Goal: Task Accomplishment & Management: Complete application form

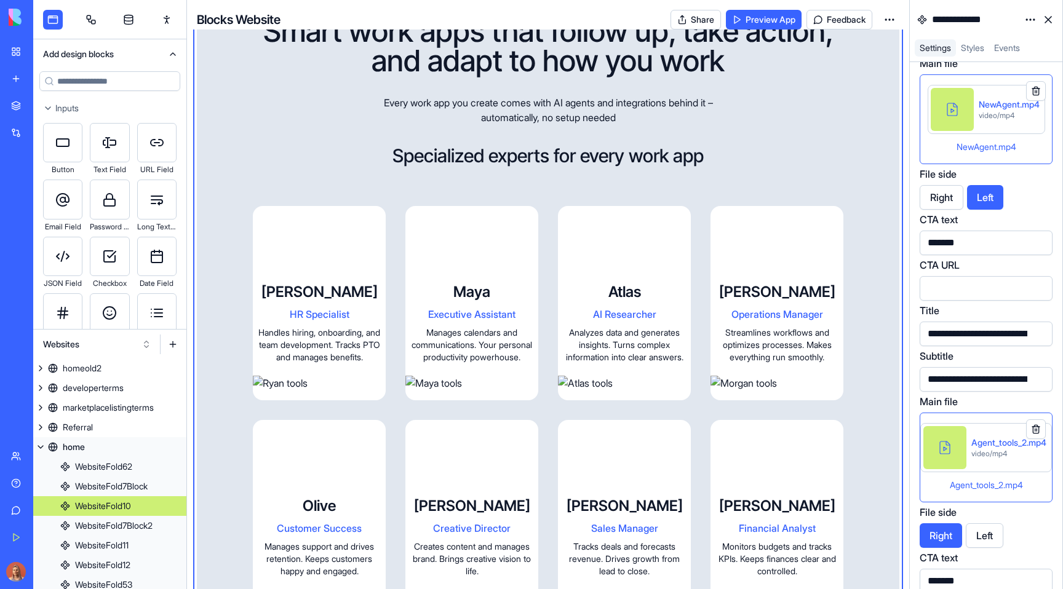
scroll to position [658, 0]
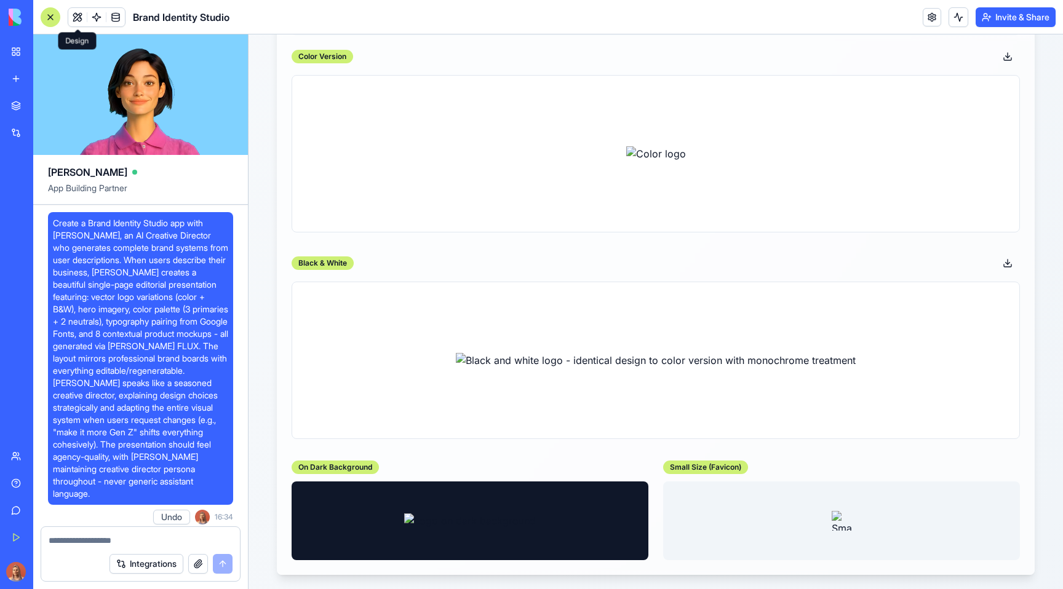
scroll to position [2647, 0]
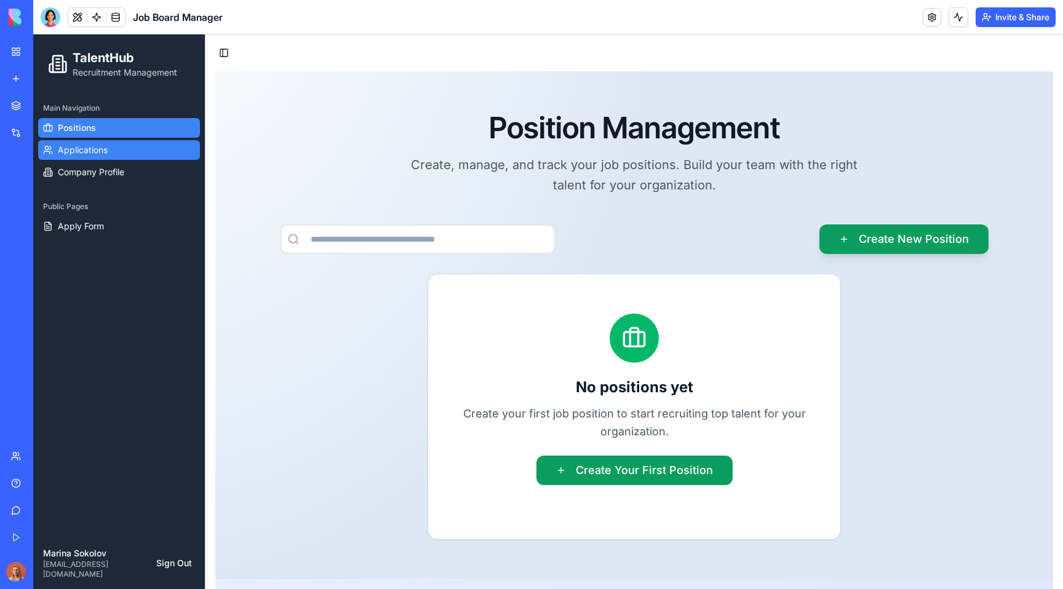
click at [127, 151] on link "Applications" at bounding box center [119, 150] width 162 height 20
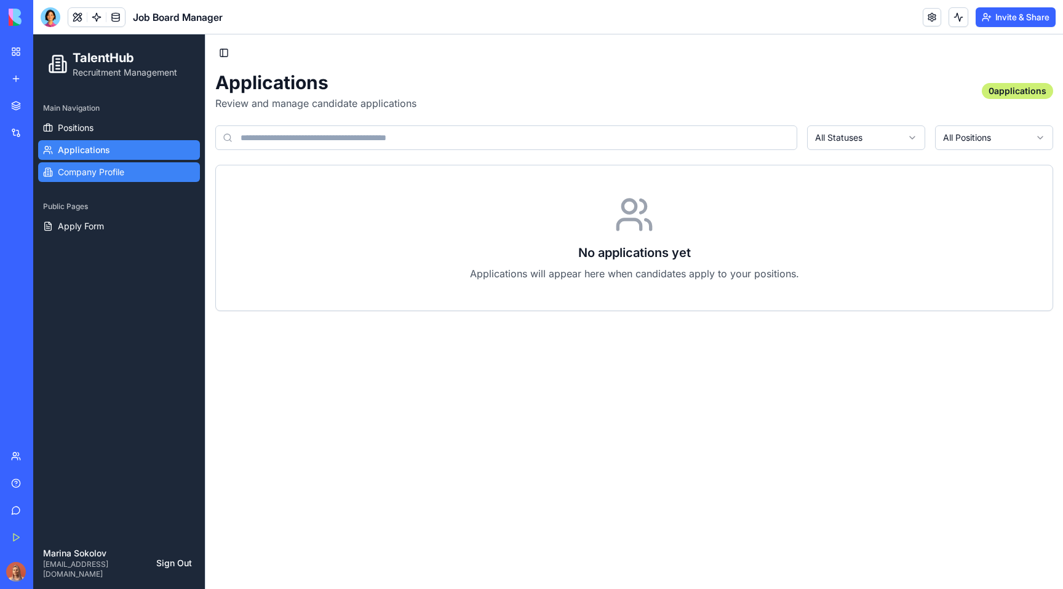
click at [127, 173] on link "Company Profile" at bounding box center [119, 172] width 162 height 20
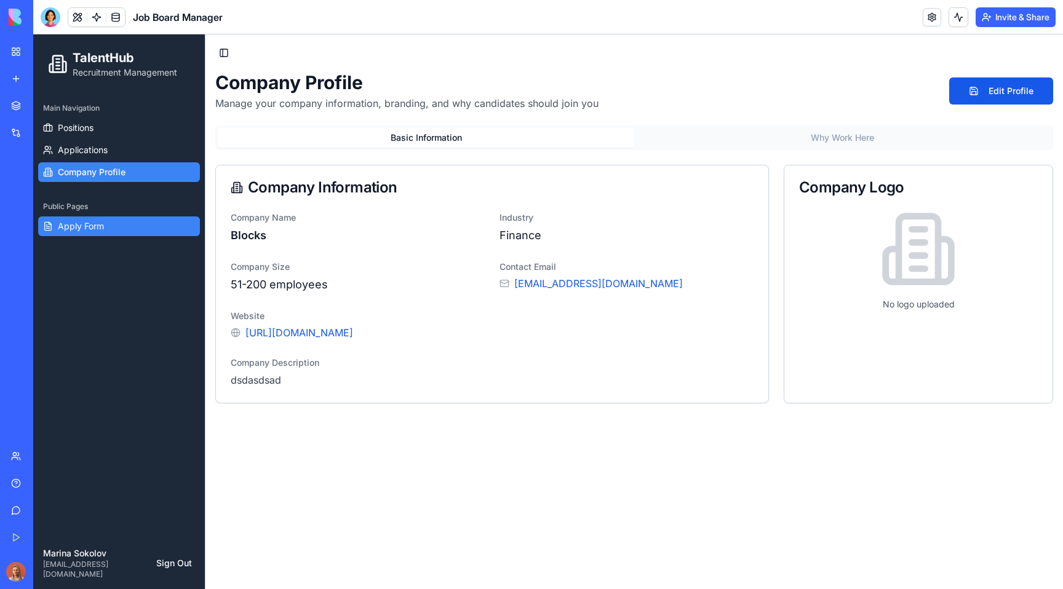
click at [110, 232] on link "Apply Form" at bounding box center [119, 226] width 162 height 20
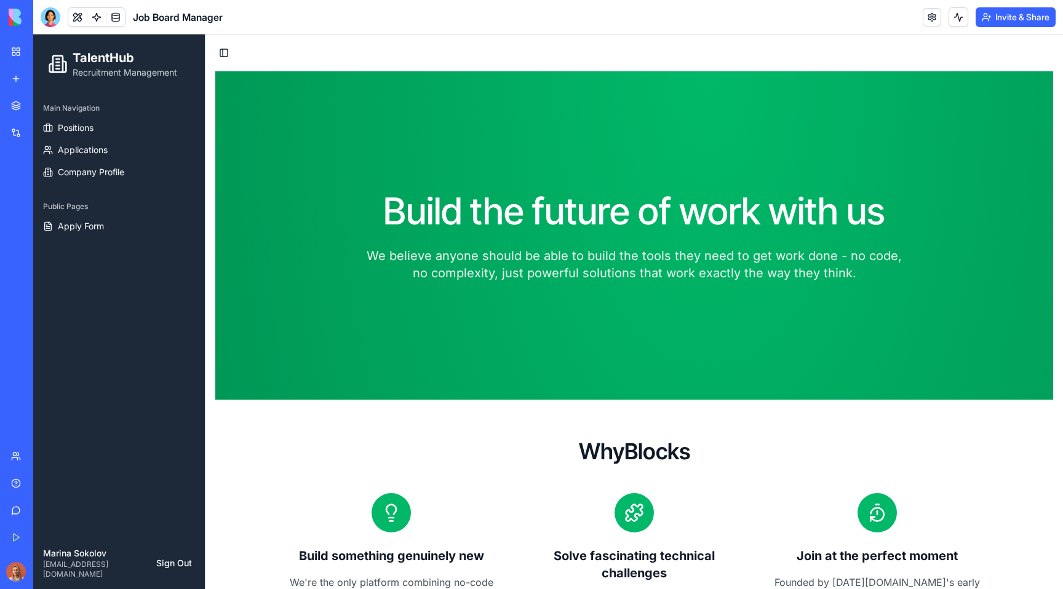
click at [46, 102] on div "Marketplace" at bounding box center [38, 106] width 16 height 12
click at [46, 110] on div "Marketplace" at bounding box center [38, 106] width 16 height 12
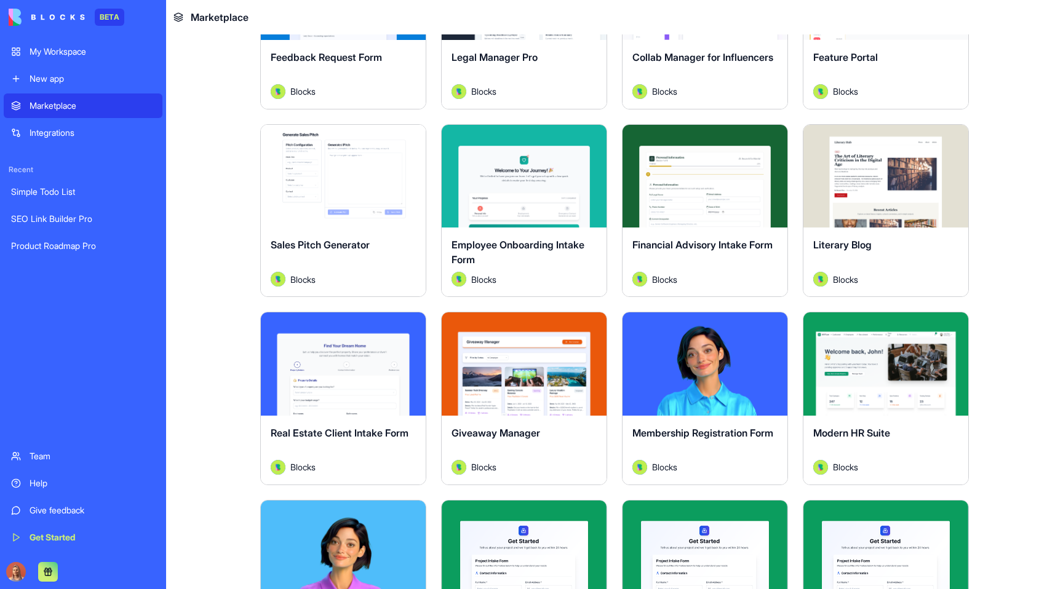
scroll to position [1422, 0]
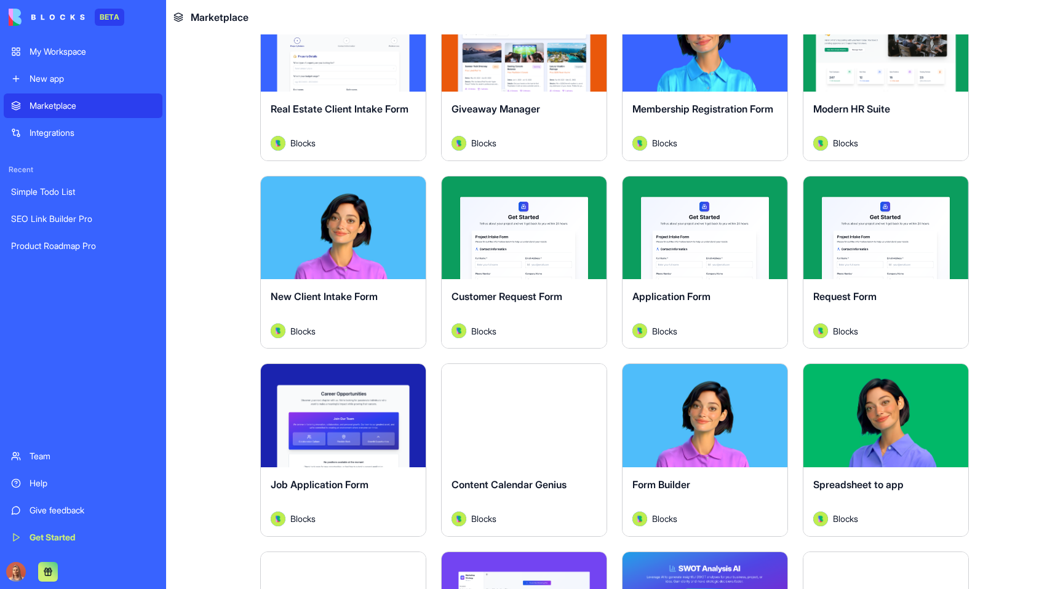
click at [724, 287] on div "Application Form Blocks" at bounding box center [704, 313] width 165 height 69
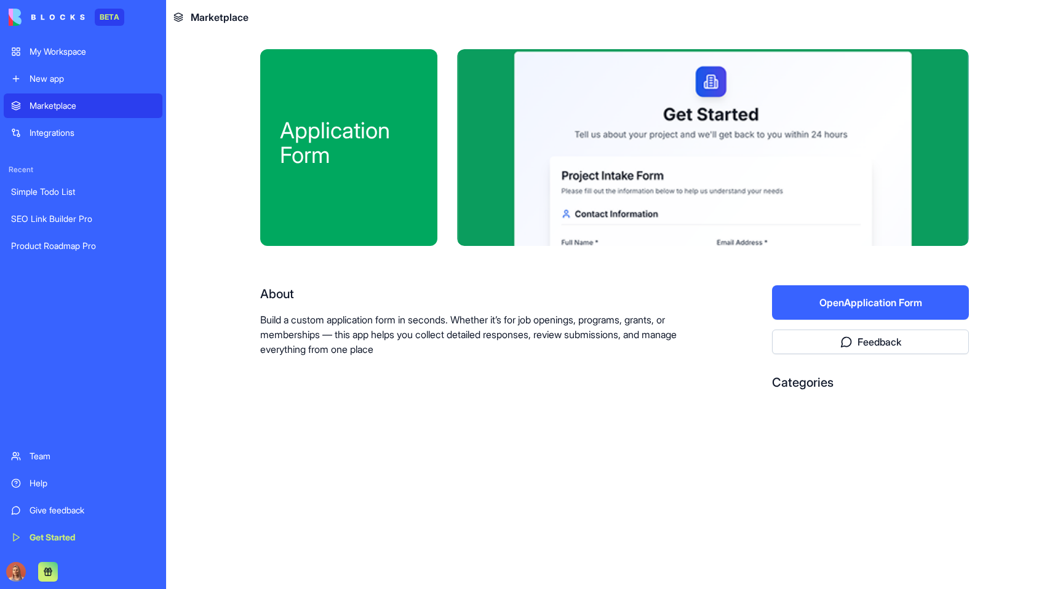
click at [822, 290] on button "Open Application Form" at bounding box center [870, 302] width 197 height 34
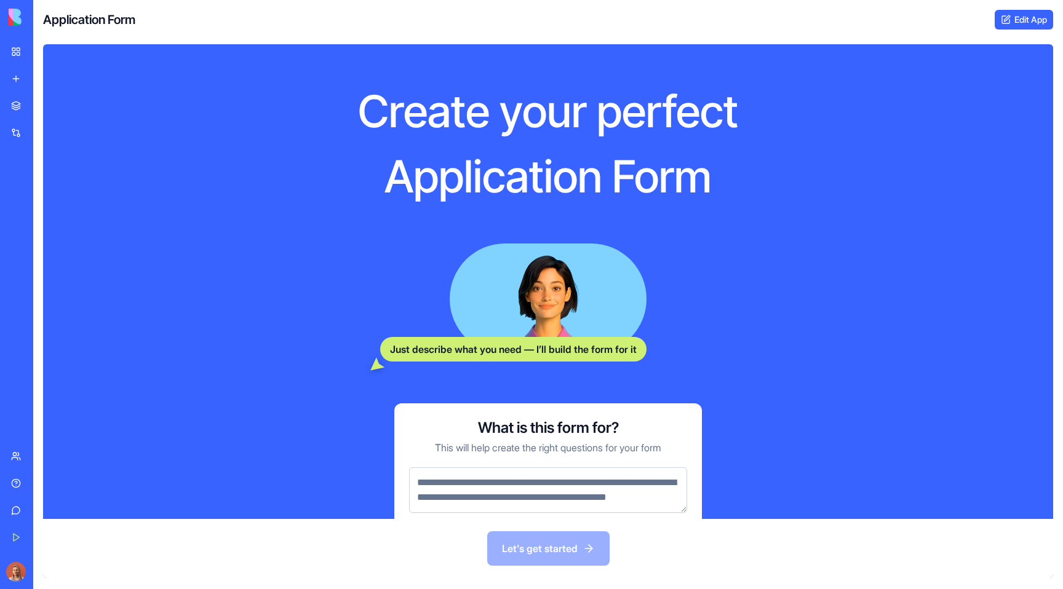
scroll to position [63, 0]
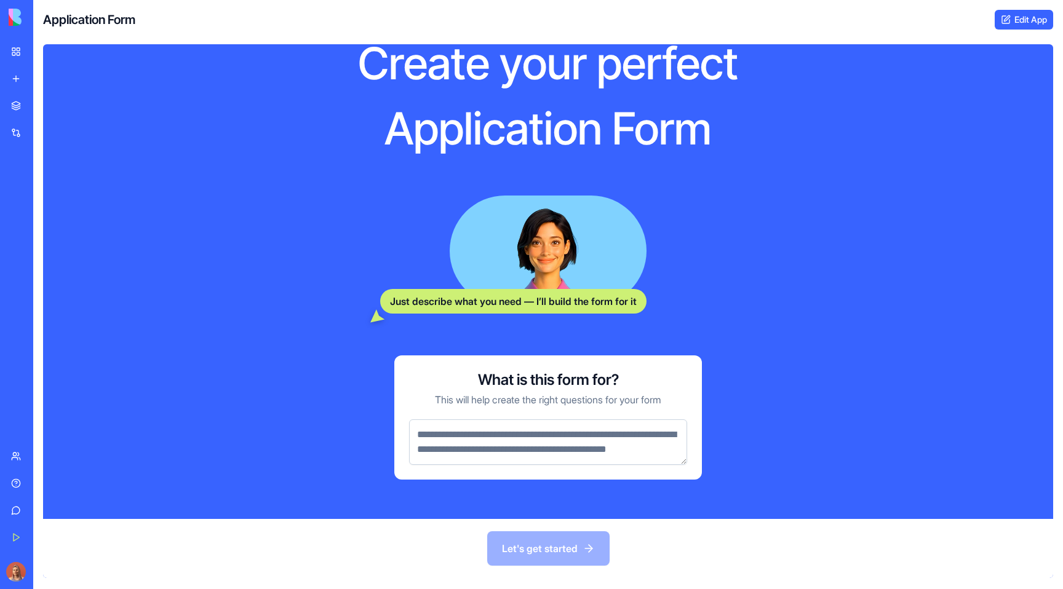
click at [1022, 22] on link "Edit App" at bounding box center [1023, 20] width 58 height 20
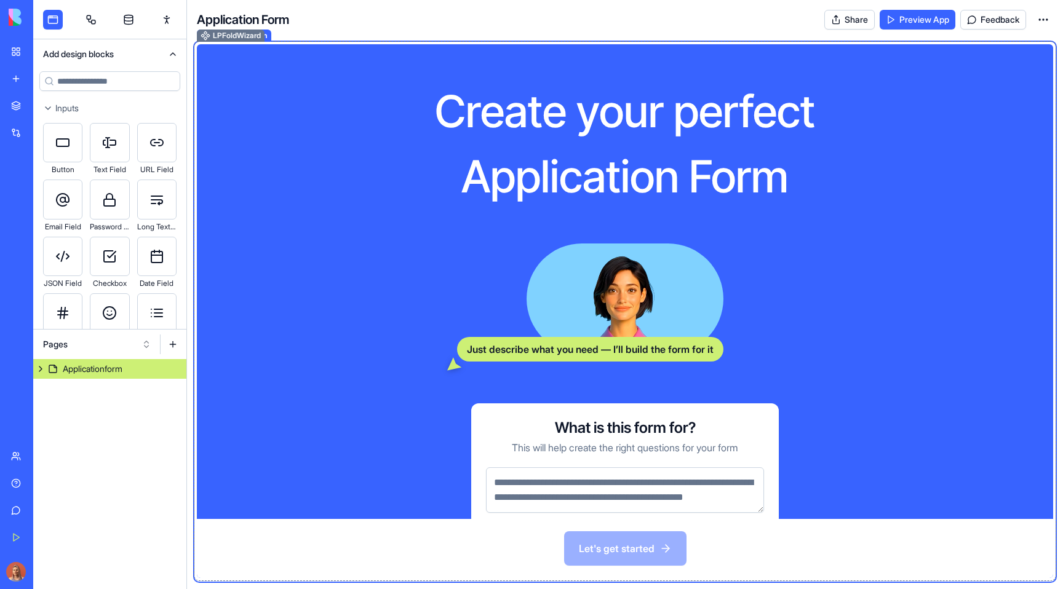
click at [328, 188] on div "Create your perfect Application Form Just describe what you need — I’ll build t…" at bounding box center [625, 281] width 856 height 475
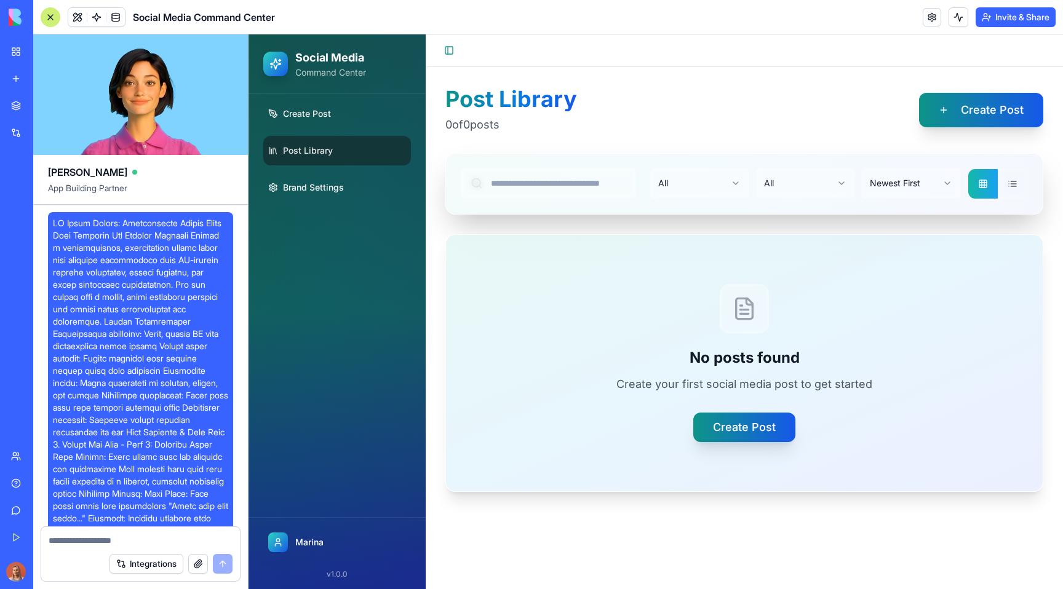
scroll to position [5139, 0]
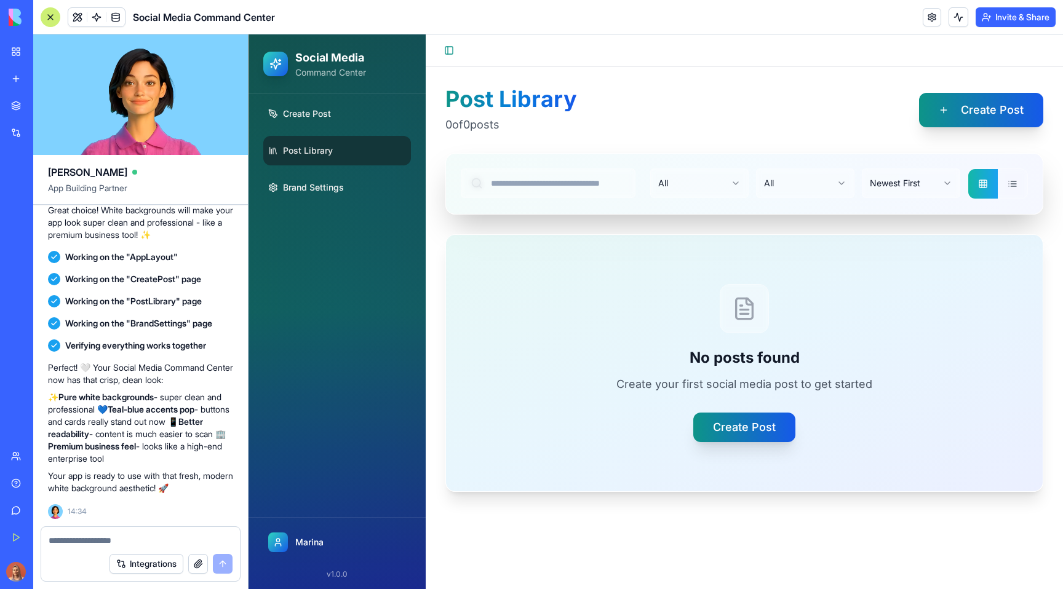
click at [54, 21] on div at bounding box center [51, 17] width 20 height 20
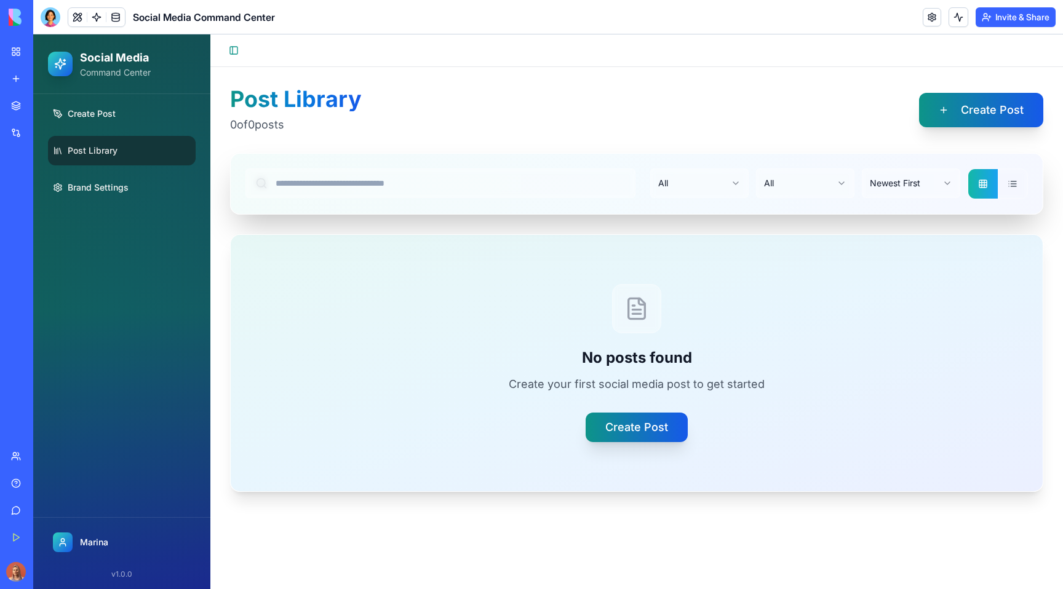
click at [54, 21] on div at bounding box center [51, 17] width 20 height 20
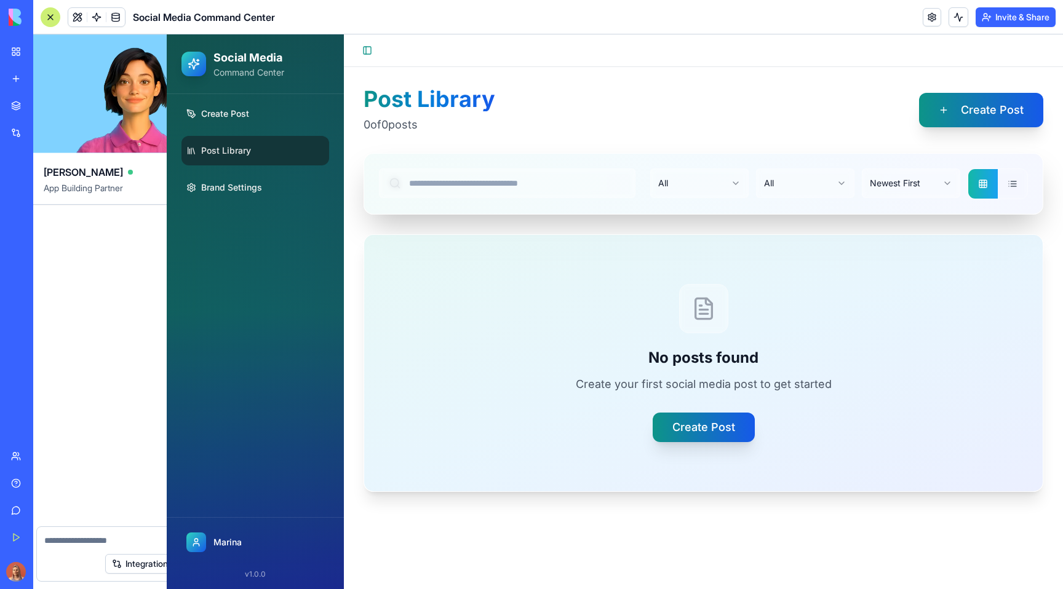
scroll to position [0, 0]
click at [27, 52] on link "My Workspace" at bounding box center [28, 51] width 49 height 25
